Goal: Information Seeking & Learning: Find specific fact

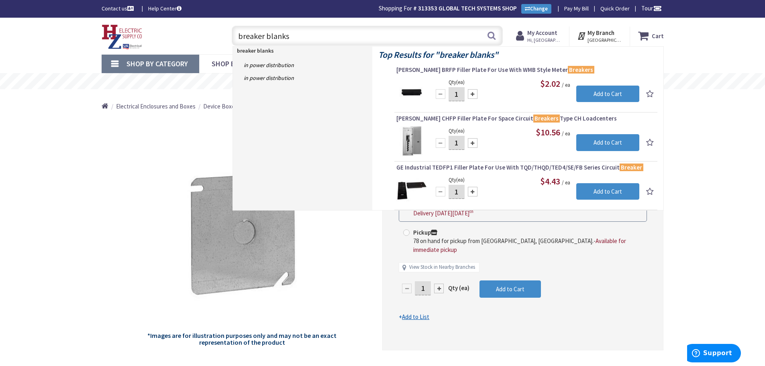
drag, startPoint x: 288, startPoint y: 38, endPoint x: 233, endPoint y: 39, distance: 55.4
click at [233, 37] on input "breaker blanks" at bounding box center [367, 36] width 271 height 20
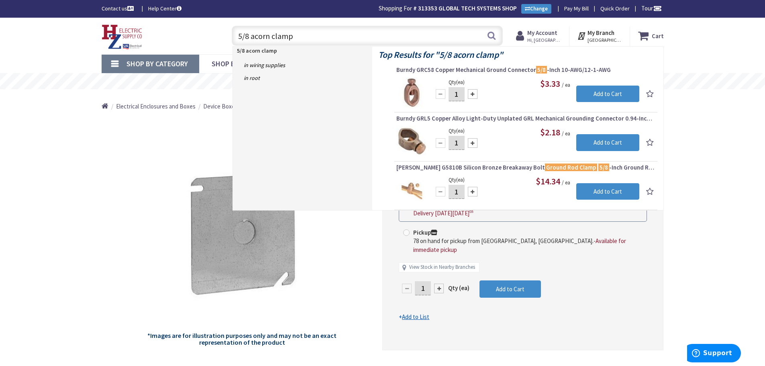
drag, startPoint x: 298, startPoint y: 37, endPoint x: 233, endPoint y: 34, distance: 64.7
click at [233, 34] on input "5/8 acorn clamp" at bounding box center [367, 36] width 271 height 20
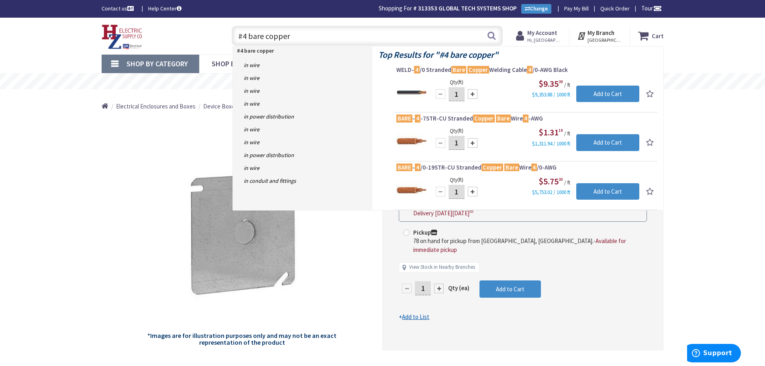
drag, startPoint x: 290, startPoint y: 34, endPoint x: 237, endPoint y: 29, distance: 53.6
click at [237, 29] on input "#4 bare copper" at bounding box center [367, 36] width 271 height 20
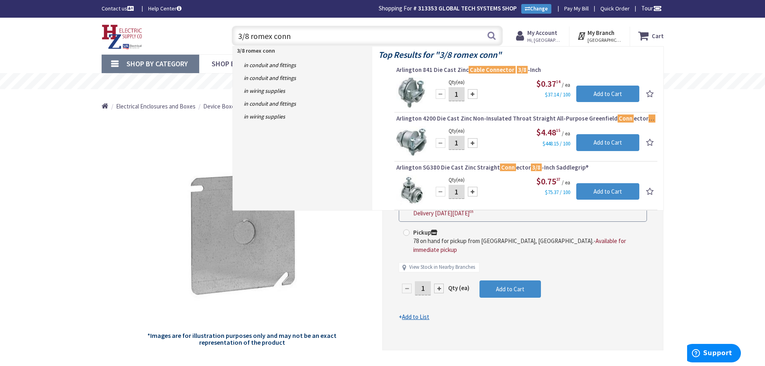
drag, startPoint x: 303, startPoint y: 36, endPoint x: 234, endPoint y: 44, distance: 69.9
click at [234, 44] on input "3/8 romex conn" at bounding box center [367, 36] width 271 height 20
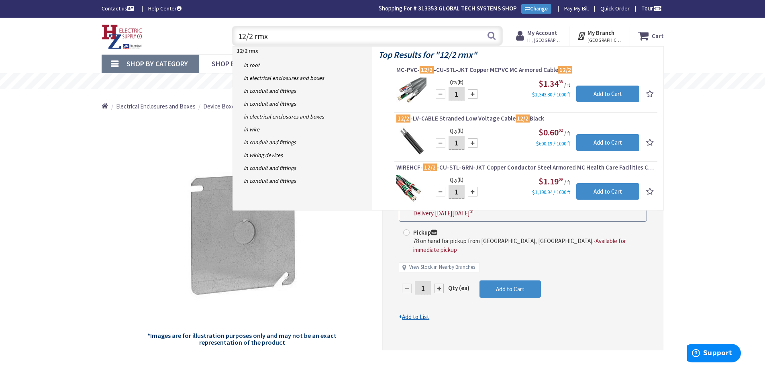
click at [256, 37] on input "12/2 rmx" at bounding box center [367, 36] width 271 height 20
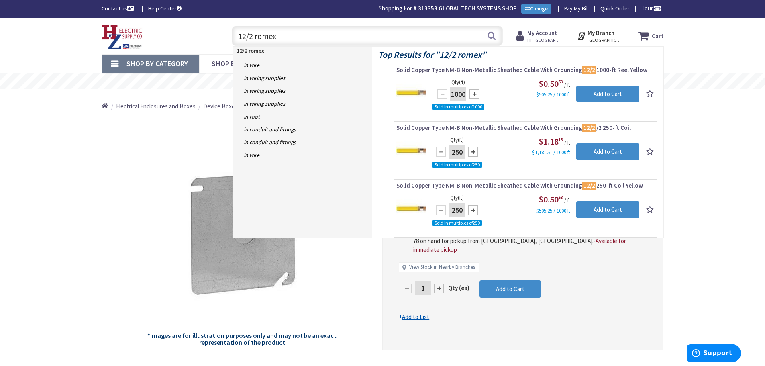
click at [246, 34] on input "12/2 romex" at bounding box center [367, 36] width 271 height 20
drag, startPoint x: 276, startPoint y: 36, endPoint x: 216, endPoint y: 41, distance: 60.4
click at [216, 41] on div "Toggle Nav 10/2 romex 10/2 romex Search Cart My Cart Close" at bounding box center [383, 35] width 574 height 27
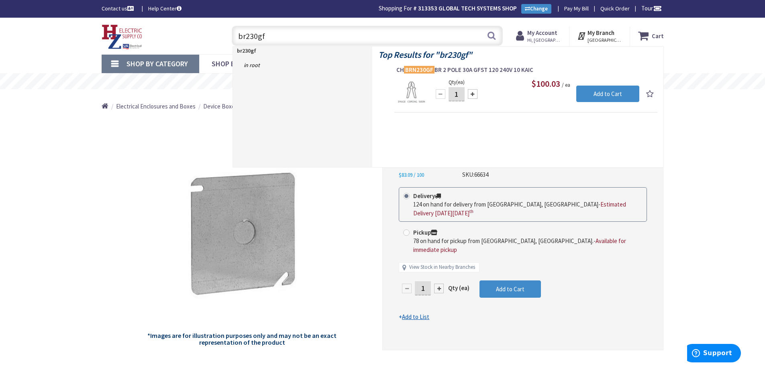
drag, startPoint x: 266, startPoint y: 35, endPoint x: 233, endPoint y: 37, distance: 33.0
click at [233, 37] on input "br230gf" at bounding box center [367, 36] width 271 height 20
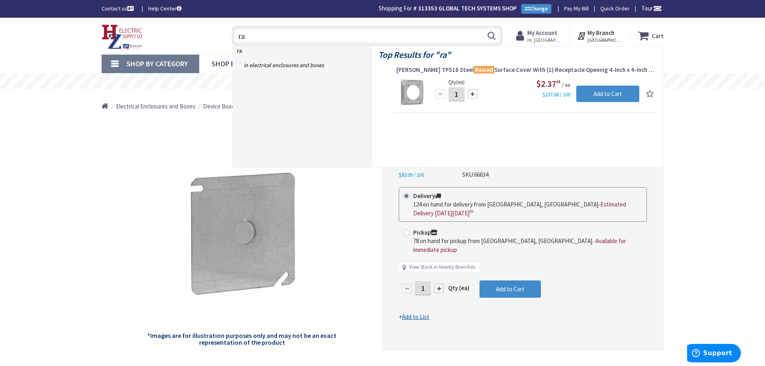
type input "r"
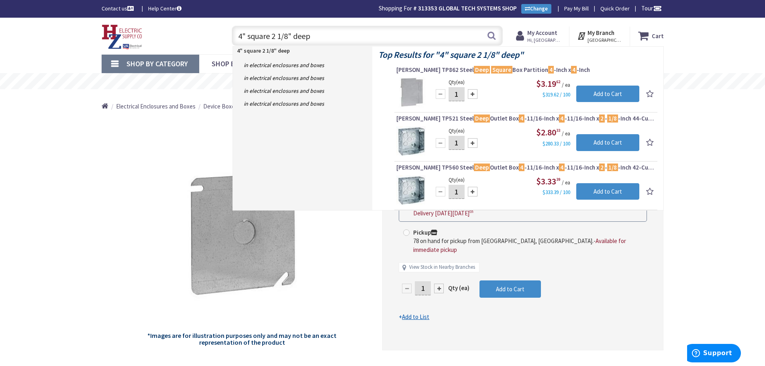
drag, startPoint x: 314, startPoint y: 35, endPoint x: 238, endPoint y: 46, distance: 76.7
click at [238, 46] on input "4" square 2 1/8" deep" at bounding box center [367, 36] width 271 height 20
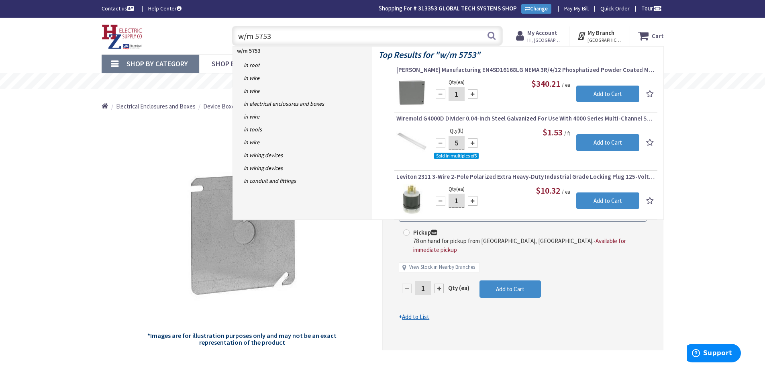
click at [247, 35] on input "w/m 5753" at bounding box center [367, 36] width 271 height 20
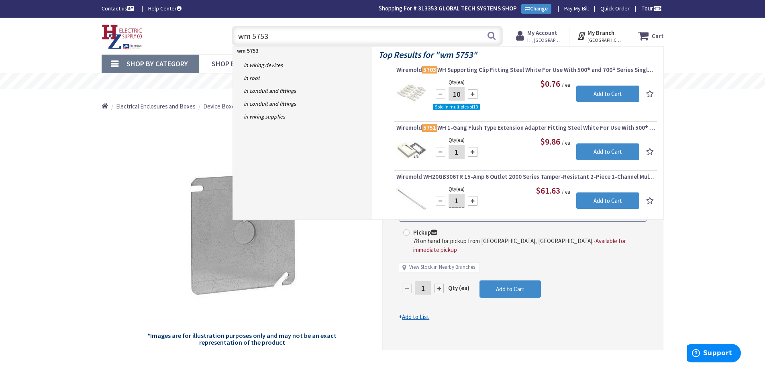
click at [250, 34] on input "wm 5753" at bounding box center [367, 36] width 271 height 20
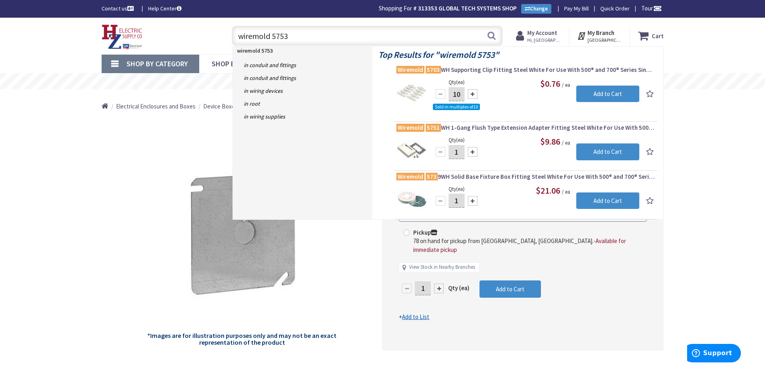
click at [291, 37] on input "wiremold 5753" at bounding box center [367, 36] width 271 height 20
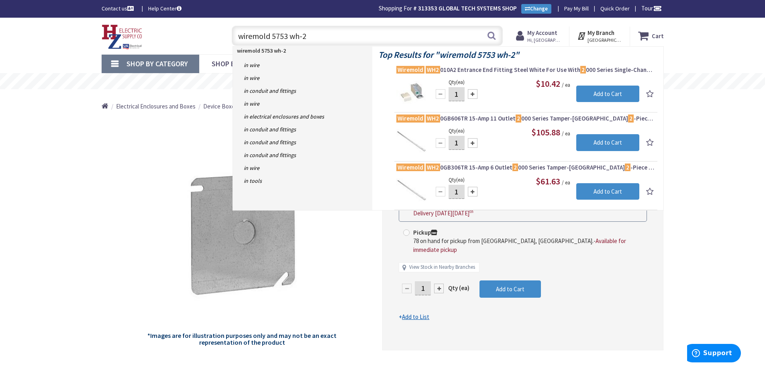
click at [303, 34] on input "wiremold 5753 wh-2" at bounding box center [367, 36] width 271 height 20
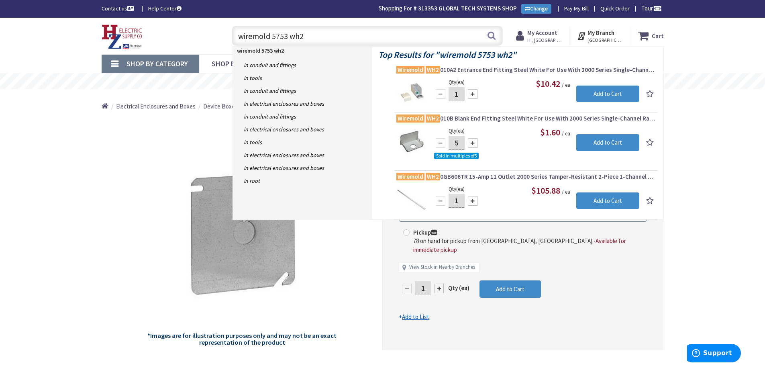
drag, startPoint x: 304, startPoint y: 35, endPoint x: 237, endPoint y: 43, distance: 66.8
click at [237, 43] on input "wiremold 5753 wh2" at bounding box center [367, 36] width 271 height 20
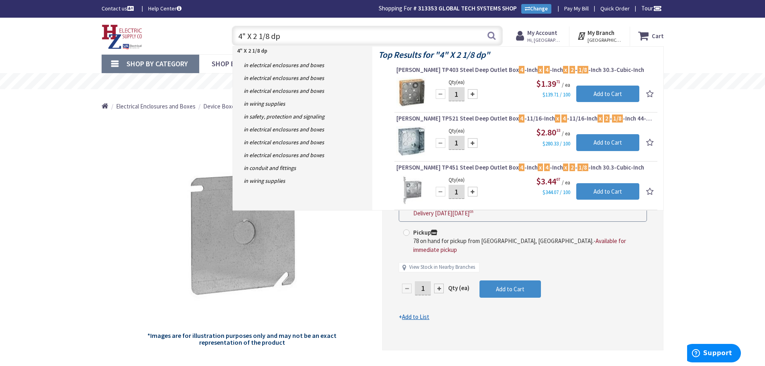
type input "4" X 2 1/8 dp"
click at [517, 91] on div "$1.39 71 / ea $139.71 / 100" at bounding box center [536, 88] width 207 height 21
click at [526, 79] on div "$1.39 71 / ea $139.71 / 100" at bounding box center [536, 88] width 207 height 21
click at [538, 69] on mark "x" at bounding box center [540, 70] width 5 height 10
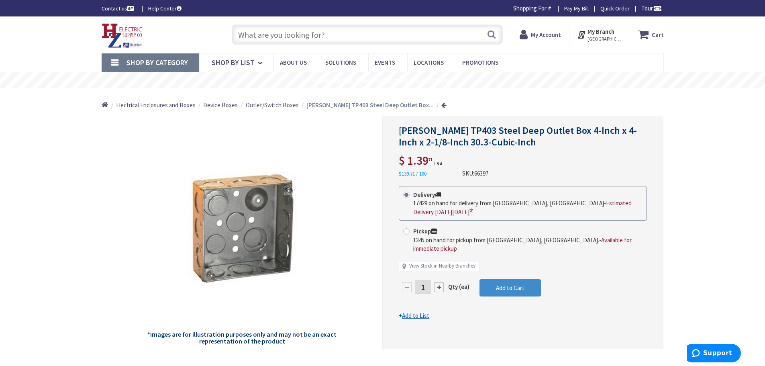
type input "[GEOGRAPHIC_DATA], [GEOGRAPHIC_DATA]"
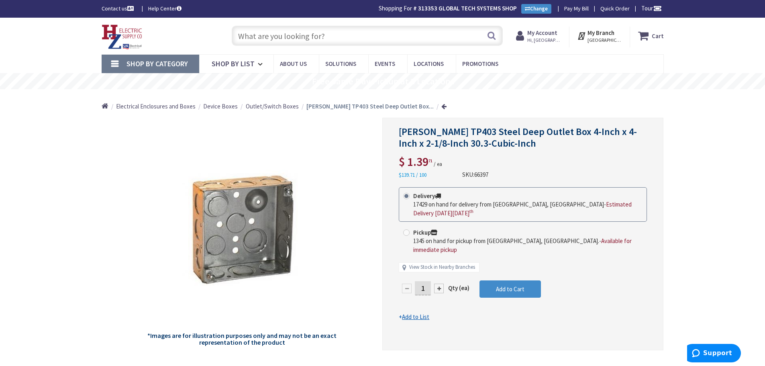
click at [246, 35] on input "text" at bounding box center [367, 36] width 271 height 20
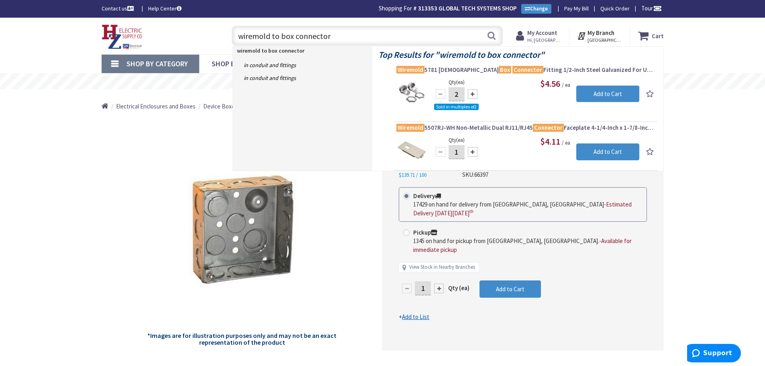
click at [240, 37] on input "wiremold to box connector" at bounding box center [367, 36] width 271 height 20
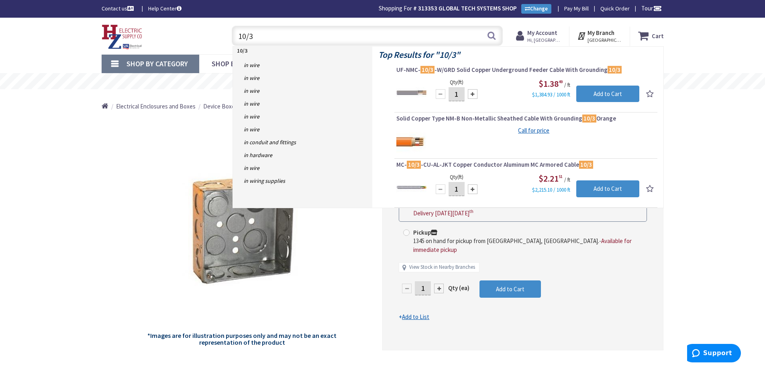
type input "10/3"
